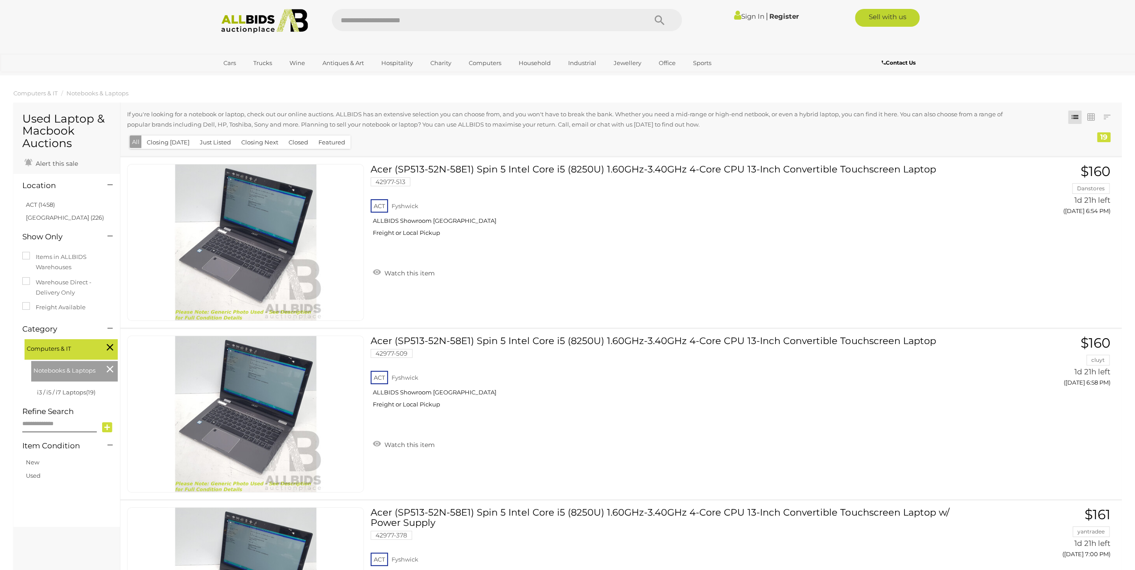
click at [394, 17] on input "text" at bounding box center [485, 20] width 306 height 22
type input "**********"
